Goal: Complete application form

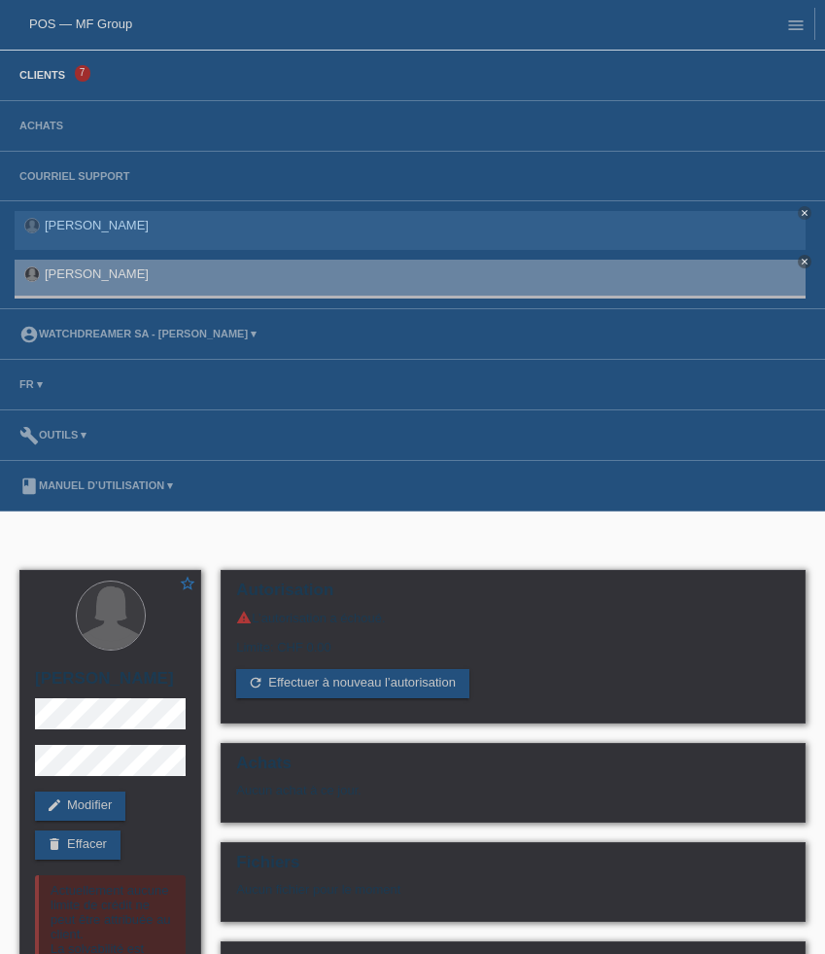
click at [45, 73] on link "Clients" at bounding box center [42, 75] width 65 height 12
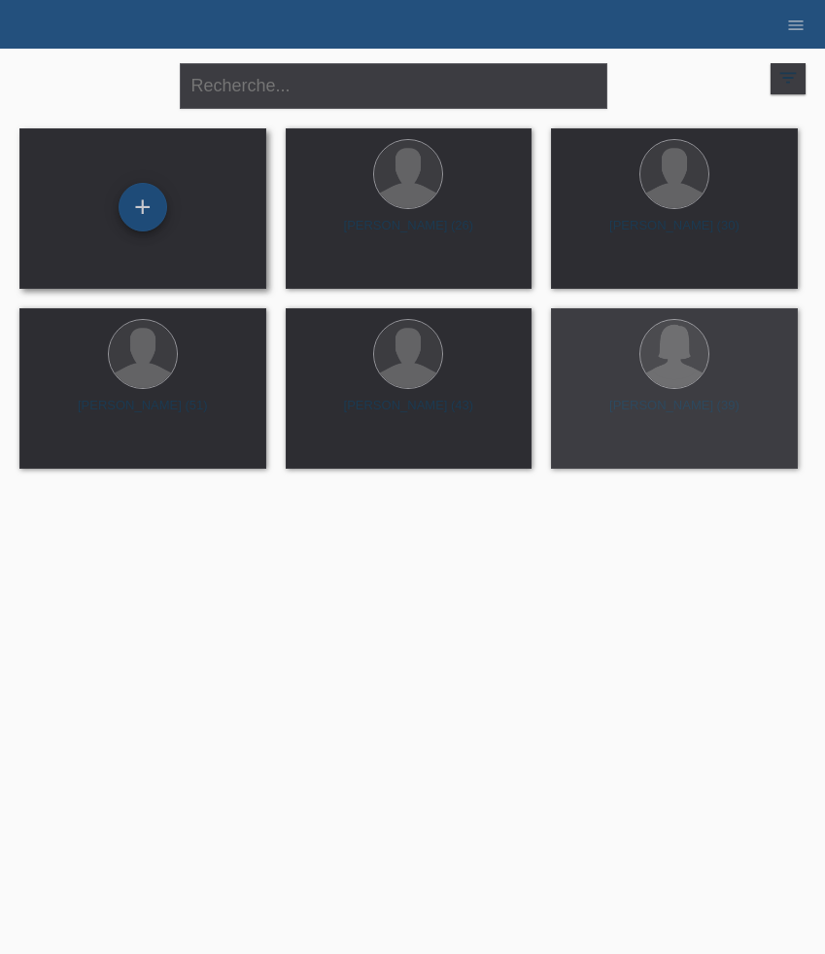
click at [150, 225] on div "+" at bounding box center [143, 207] width 49 height 49
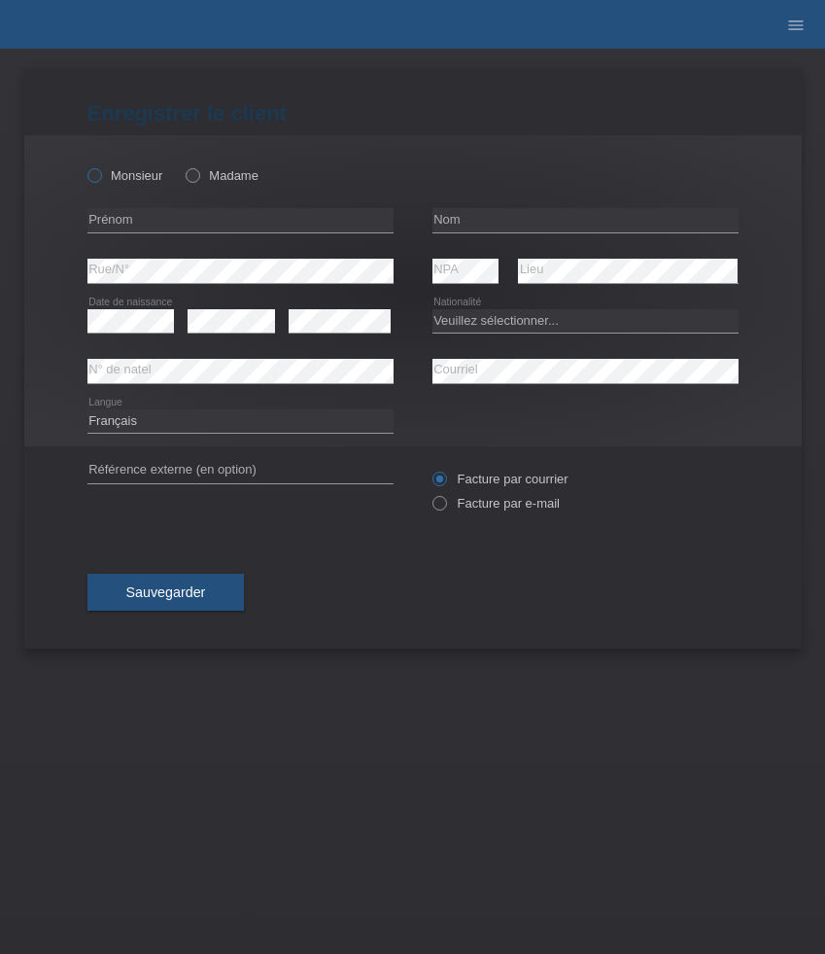
click at [84, 165] on icon at bounding box center [84, 165] width 0 height 0
click at [97, 175] on input "Monsieur" at bounding box center [93, 174] width 13 height 13
radio input "true"
click at [218, 223] on input "text" at bounding box center [240, 220] width 306 height 24
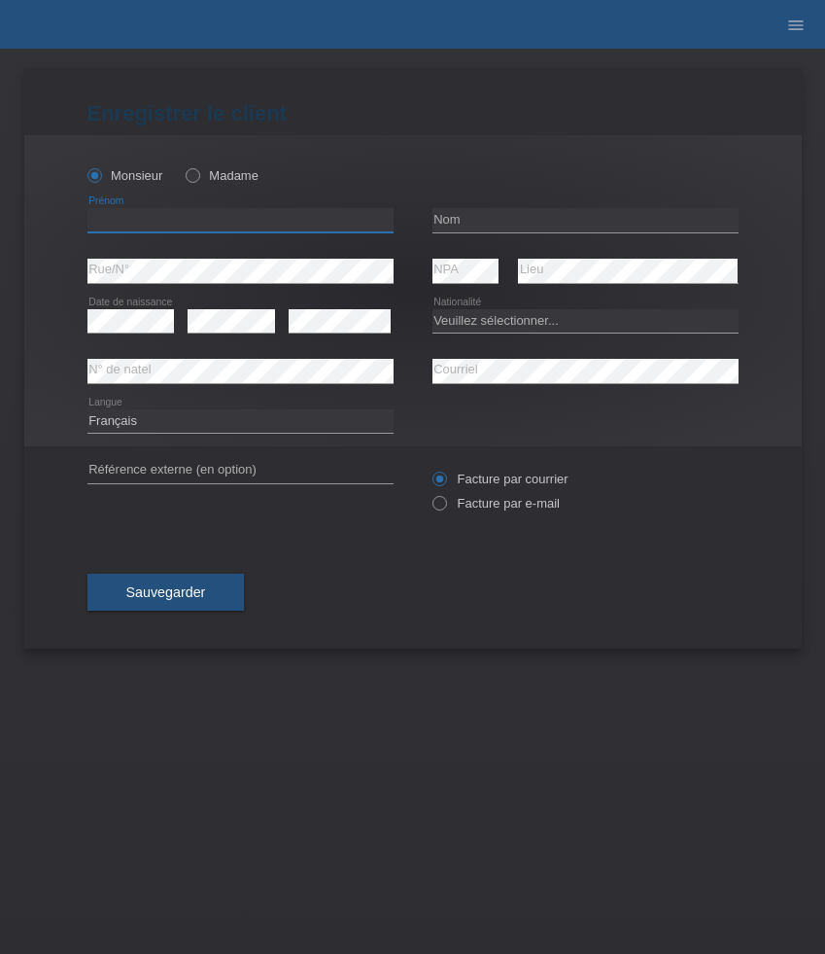
paste input "[PERSON_NAME]"
type input "[PERSON_NAME]"
click at [538, 220] on input "text" at bounding box center [586, 220] width 306 height 24
paste input "[PERSON_NAME]"
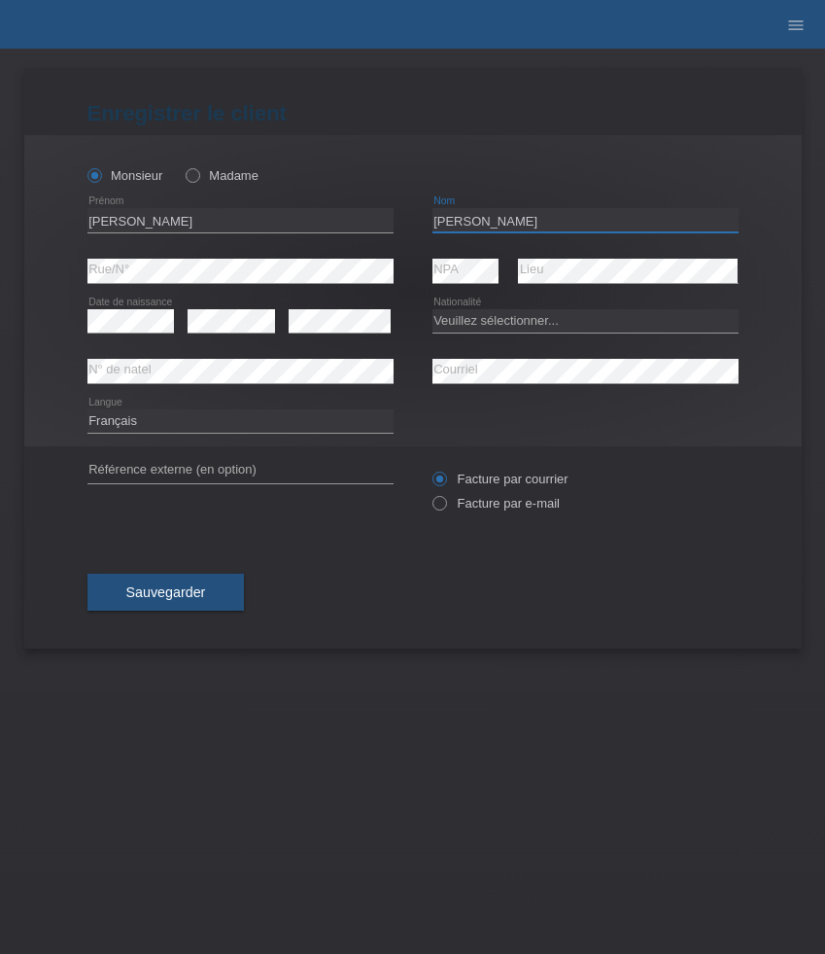
type input "[PERSON_NAME]"
click at [484, 325] on select "Veuillez sélectionner... Suisse Allemagne Autriche Liechtenstein ------------ A…" at bounding box center [586, 320] width 306 height 23
click at [489, 324] on select "Veuillez sélectionner... Suisse Allemagne Autriche Liechtenstein ------------ A…" at bounding box center [586, 320] width 306 height 23
select select "DM"
click at [433, 309] on select "Veuillez sélectionner... Suisse Allemagne Autriche Liechtenstein ------------ A…" at bounding box center [586, 320] width 306 height 23
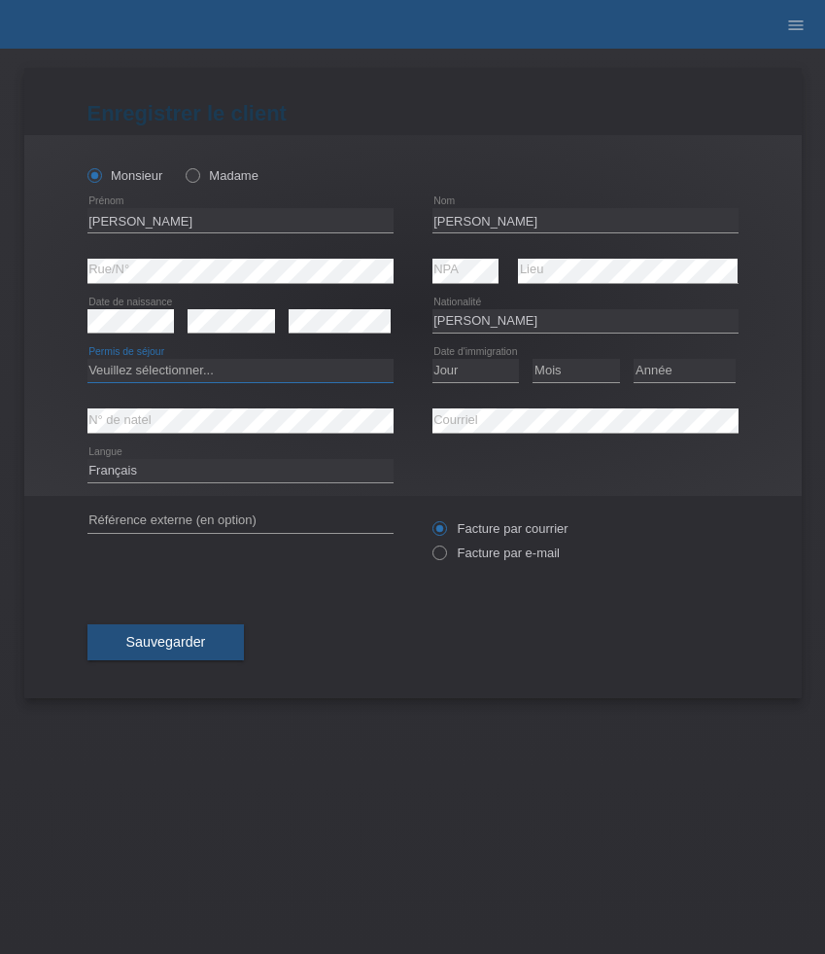
click at [350, 363] on select "Veuillez sélectionner... C B B - Statut de réfugié Autre" at bounding box center [240, 370] width 306 height 23
select select "C"
click at [87, 360] on select "Veuillez sélectionner... C B B - Statut de réfugié Autre" at bounding box center [240, 370] width 306 height 23
click at [151, 307] on div "error Date de naissance" at bounding box center [130, 322] width 87 height 50
click at [473, 377] on select "Jour 01 02 03 04 05 06 07 08 09 10 11" at bounding box center [476, 370] width 87 height 23
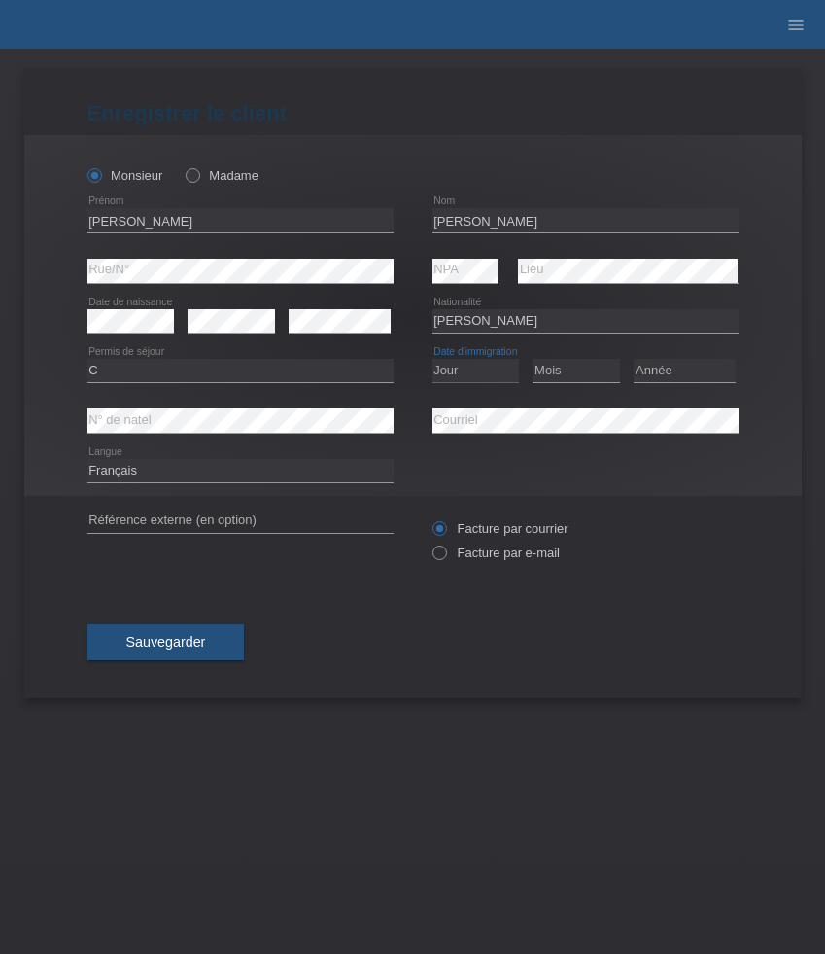
click at [483, 378] on select "Jour 01 02 03 04 05 06 07 08 09 10 11" at bounding box center [476, 370] width 87 height 23
select select "22"
click at [433, 360] on select "Jour 01 02 03 04 05 06 07 08 09 10 11" at bounding box center [476, 370] width 87 height 23
click at [579, 377] on select "Mois 01 02 03 04 05 06 07 08 09 10 11" at bounding box center [576, 370] width 87 height 23
select select "01"
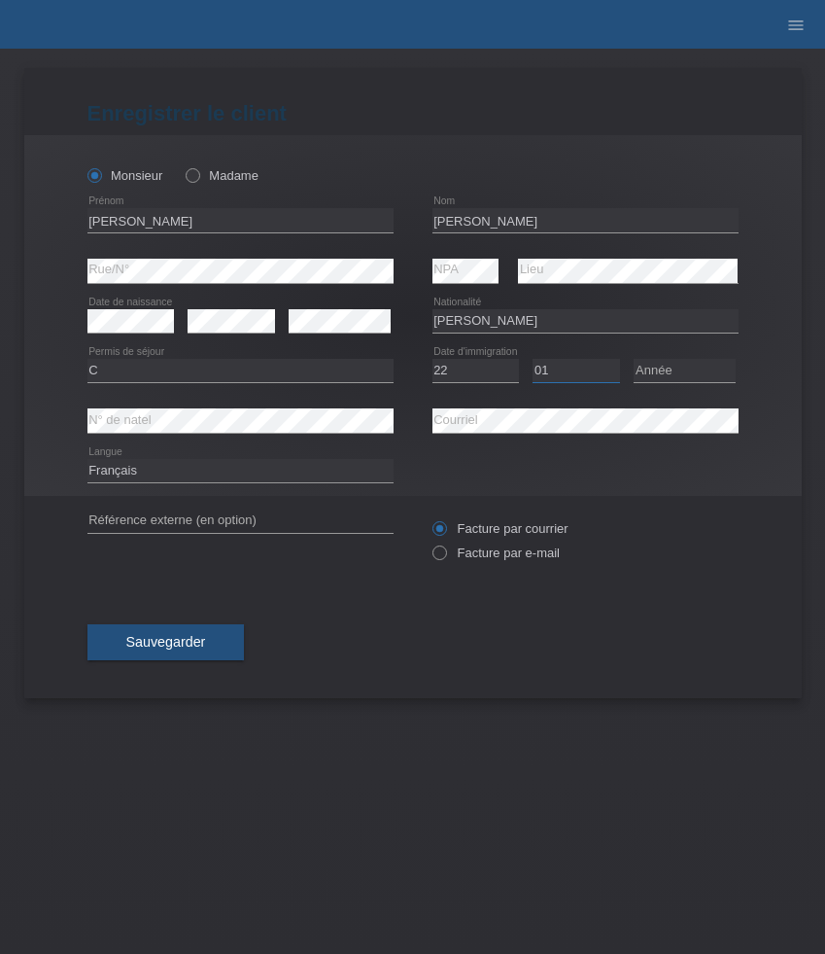
click at [533, 360] on select "Mois 01 02 03 04 05 06 07 08 09 10 11" at bounding box center [576, 370] width 87 height 23
click at [666, 373] on select "Année 2025 2024 2023 2022 2021 2020 2019 2018 2017 2016 2015 2014 2013 2012 201…" at bounding box center [685, 370] width 102 height 23
select select "1993"
click at [634, 360] on select "Année 2025 2024 2023 2022 2021 2020 2019 2018 2017 2016 2015 2014 2013 2012 201…" at bounding box center [685, 370] width 102 height 23
click at [206, 480] on select "Deutsch Français Italiano English" at bounding box center [240, 470] width 306 height 23
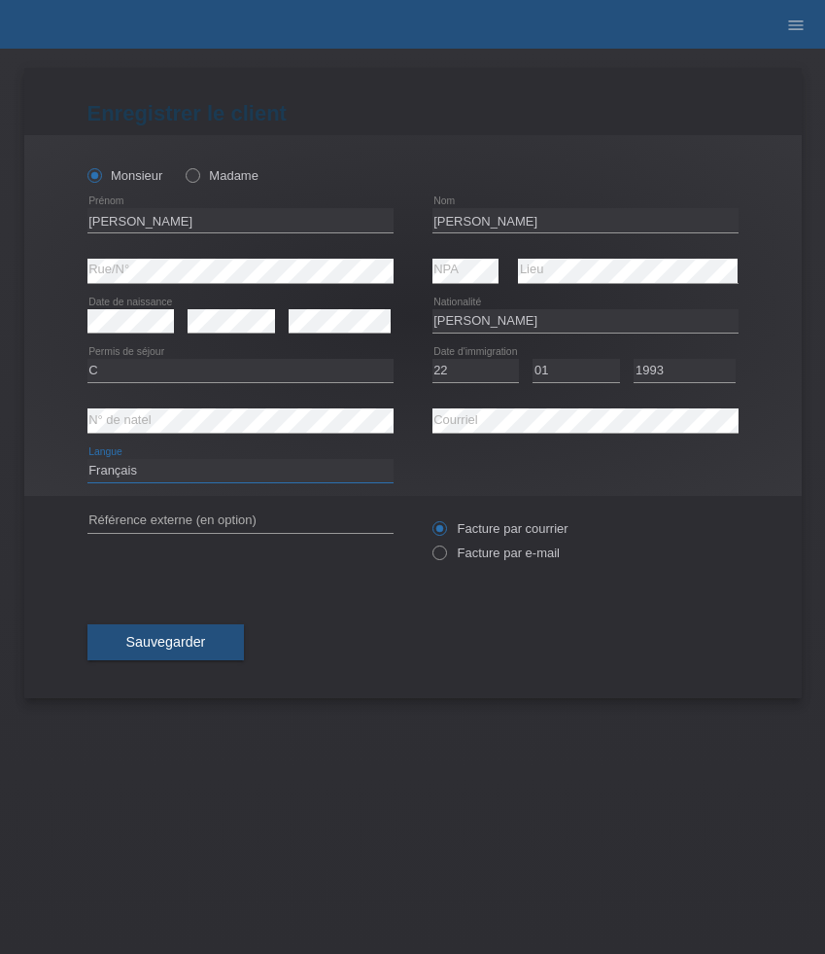
select select "de"
click at [87, 460] on select "Deutsch Français Italiano English" at bounding box center [240, 470] width 306 height 23
click at [478, 551] on label "Facture par e-mail" at bounding box center [496, 552] width 127 height 15
click at [445, 551] on input "Facture par e-mail" at bounding box center [439, 557] width 13 height 24
radio input "true"
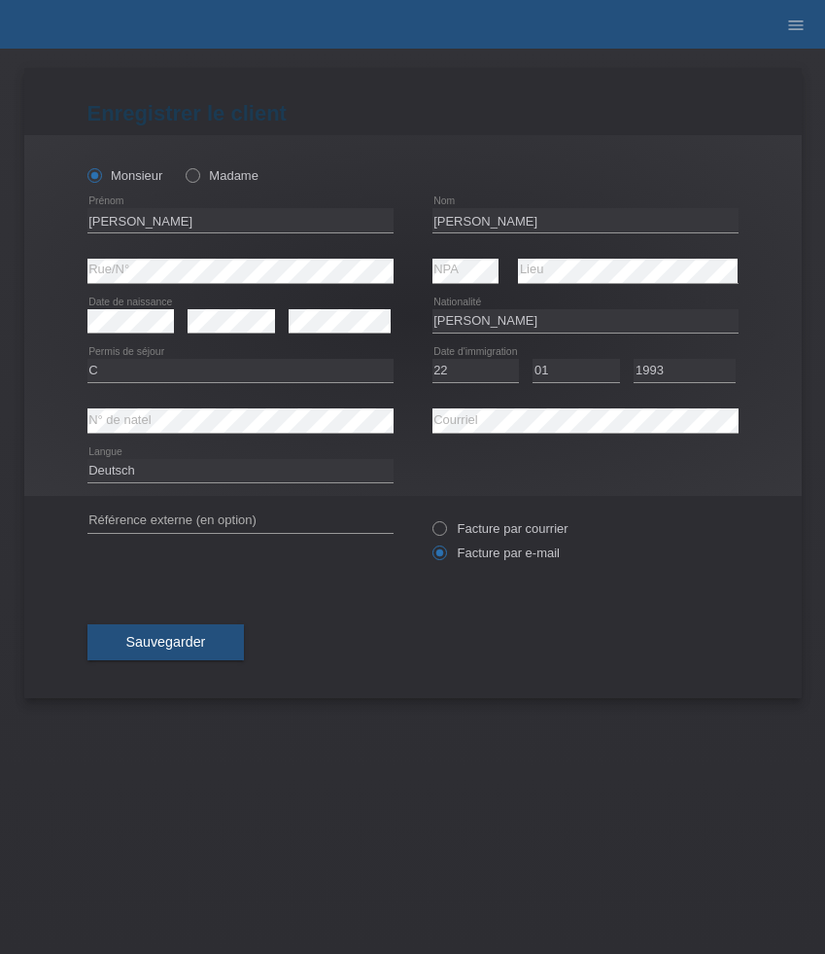
click at [154, 674] on div "Sauvegarder" at bounding box center [412, 642] width 651 height 113
click at [157, 659] on button "Sauvegarder" at bounding box center [165, 642] width 157 height 37
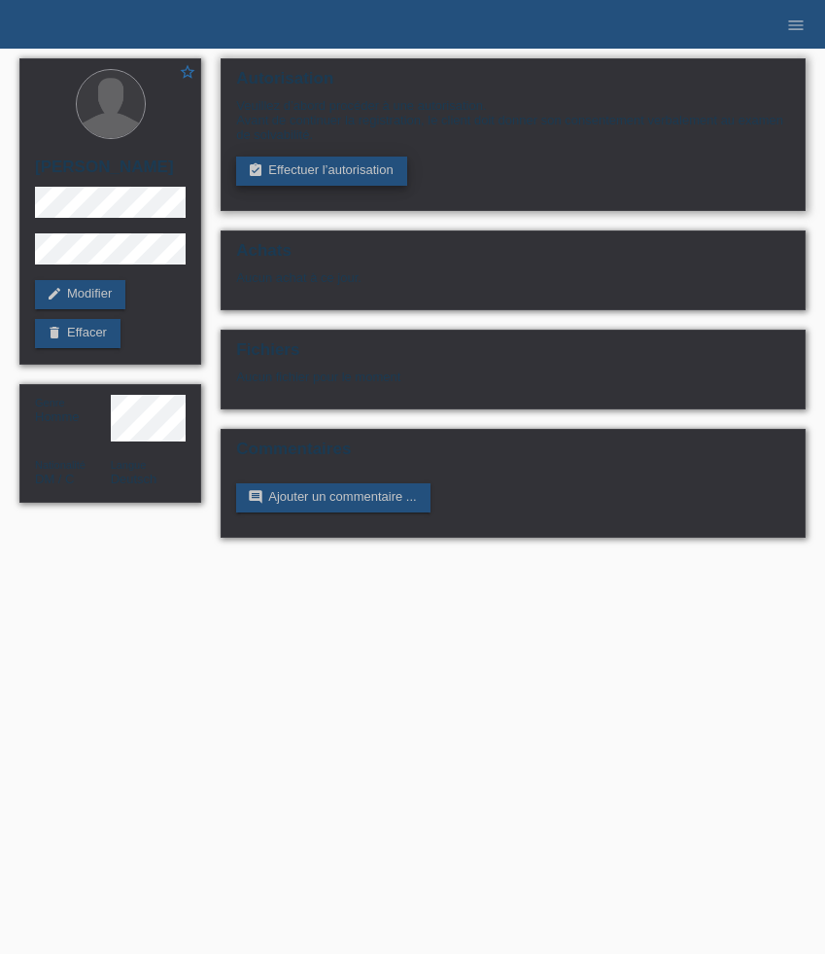
click at [327, 182] on link "assignment_turned_in Effectuer l’autorisation" at bounding box center [321, 171] width 170 height 29
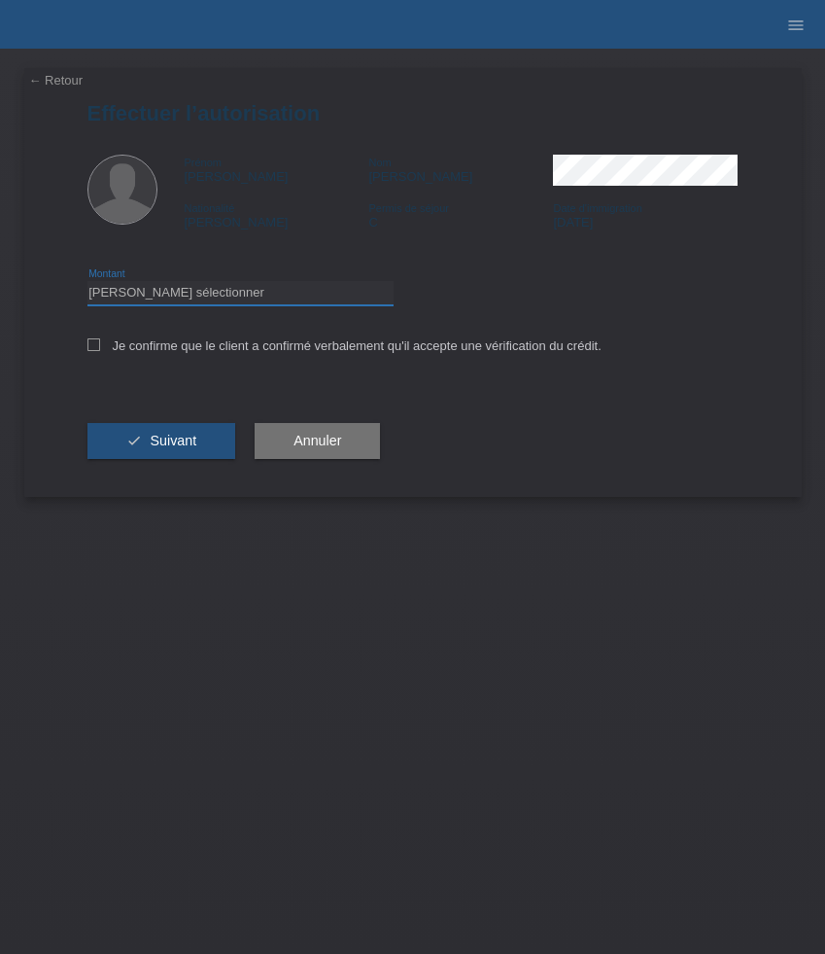
click at [297, 292] on select "Veuillez sélectionner CHF 1.00 - CHF 499.00 CHF 500.00 - CHF 1'999.00 CHF 2'000…" at bounding box center [240, 292] width 306 height 23
select select "3"
click at [87, 284] on select "Veuillez sélectionner CHF 1.00 - CHF 499.00 CHF 500.00 - CHF 1'999.00 CHF 2'000…" at bounding box center [240, 292] width 306 height 23
click at [235, 348] on label "Je confirme que le client a confirmé verbalement qu'il accepte une vérification…" at bounding box center [344, 345] width 514 height 15
click at [100, 348] on input "Je confirme que le client a confirmé verbalement qu'il accepte une vérification…" at bounding box center [93, 344] width 13 height 13
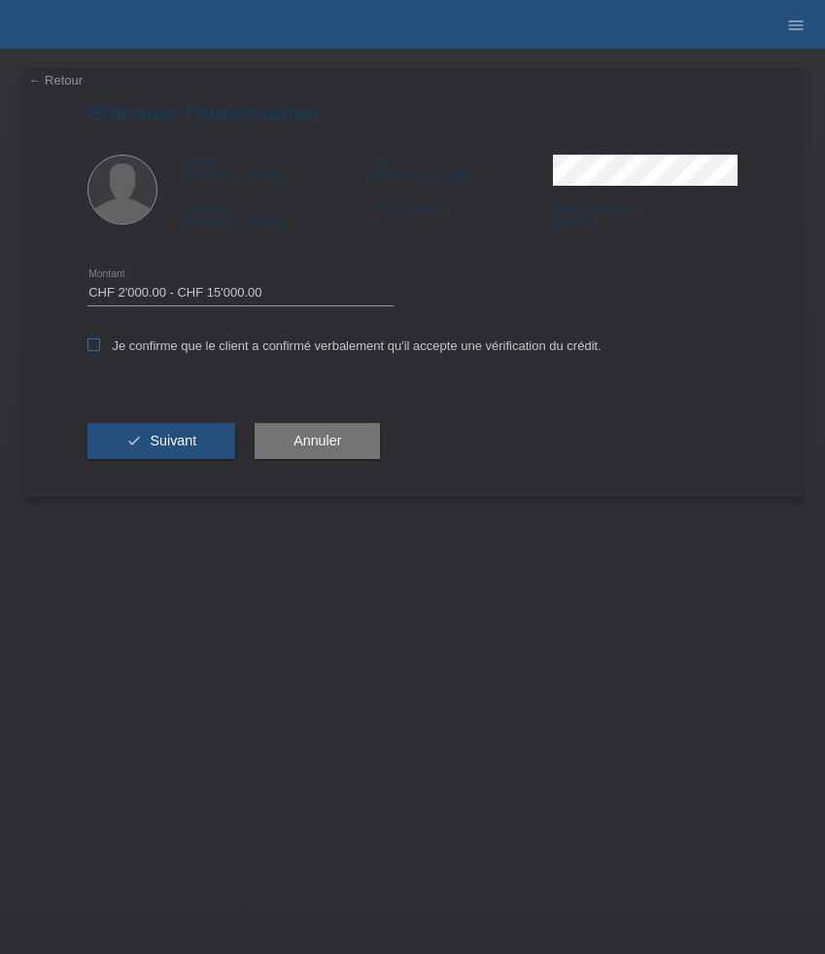
checkbox input "true"
click at [182, 445] on span "Suivant" at bounding box center [173, 441] width 47 height 16
